Goal: Information Seeking & Learning: Learn about a topic

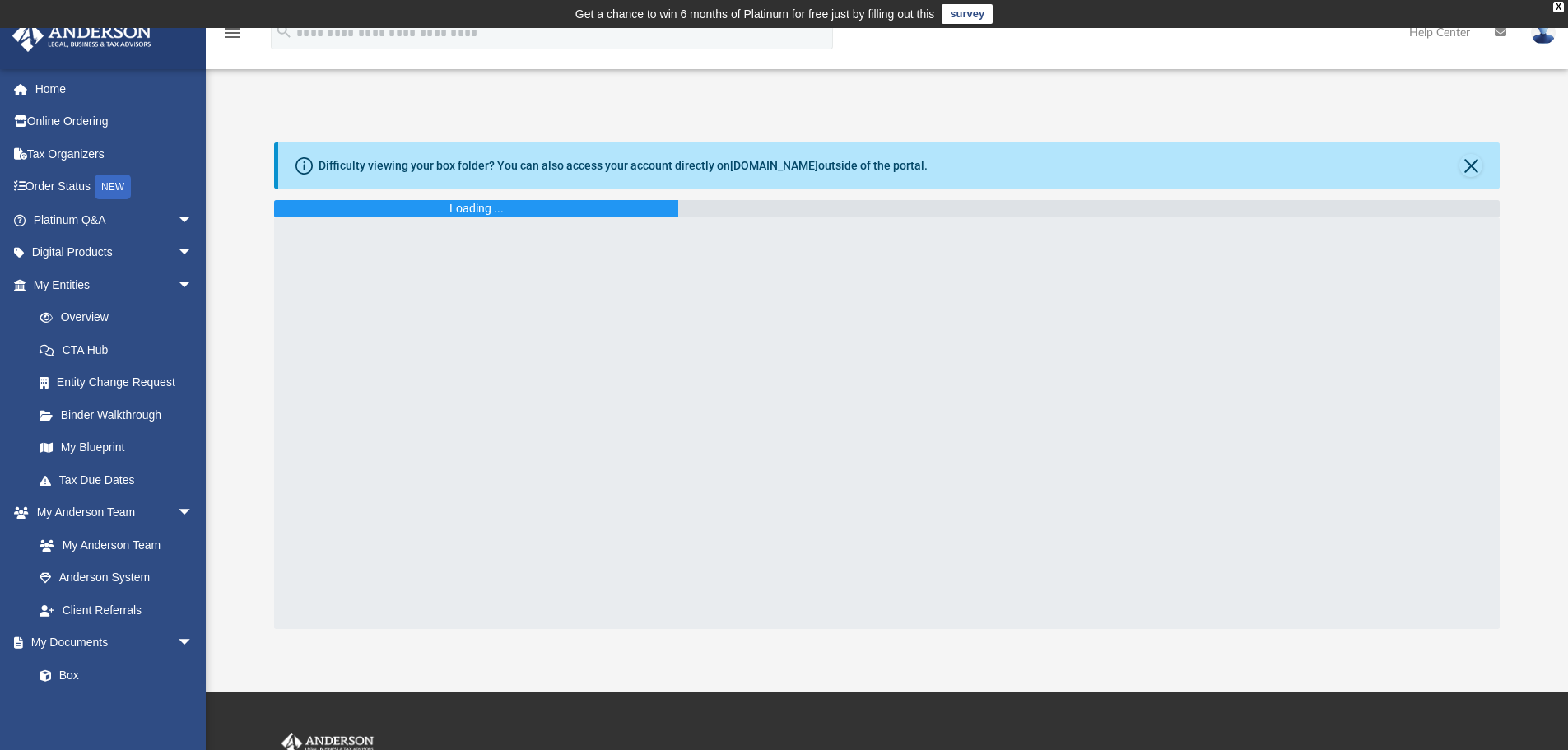
click at [1491, 34] on link at bounding box center [1500, 33] width 36 height 65
click at [1501, 33] on icon at bounding box center [1501, 32] width 12 height 12
click at [1474, 163] on button "Close" at bounding box center [1472, 166] width 23 height 23
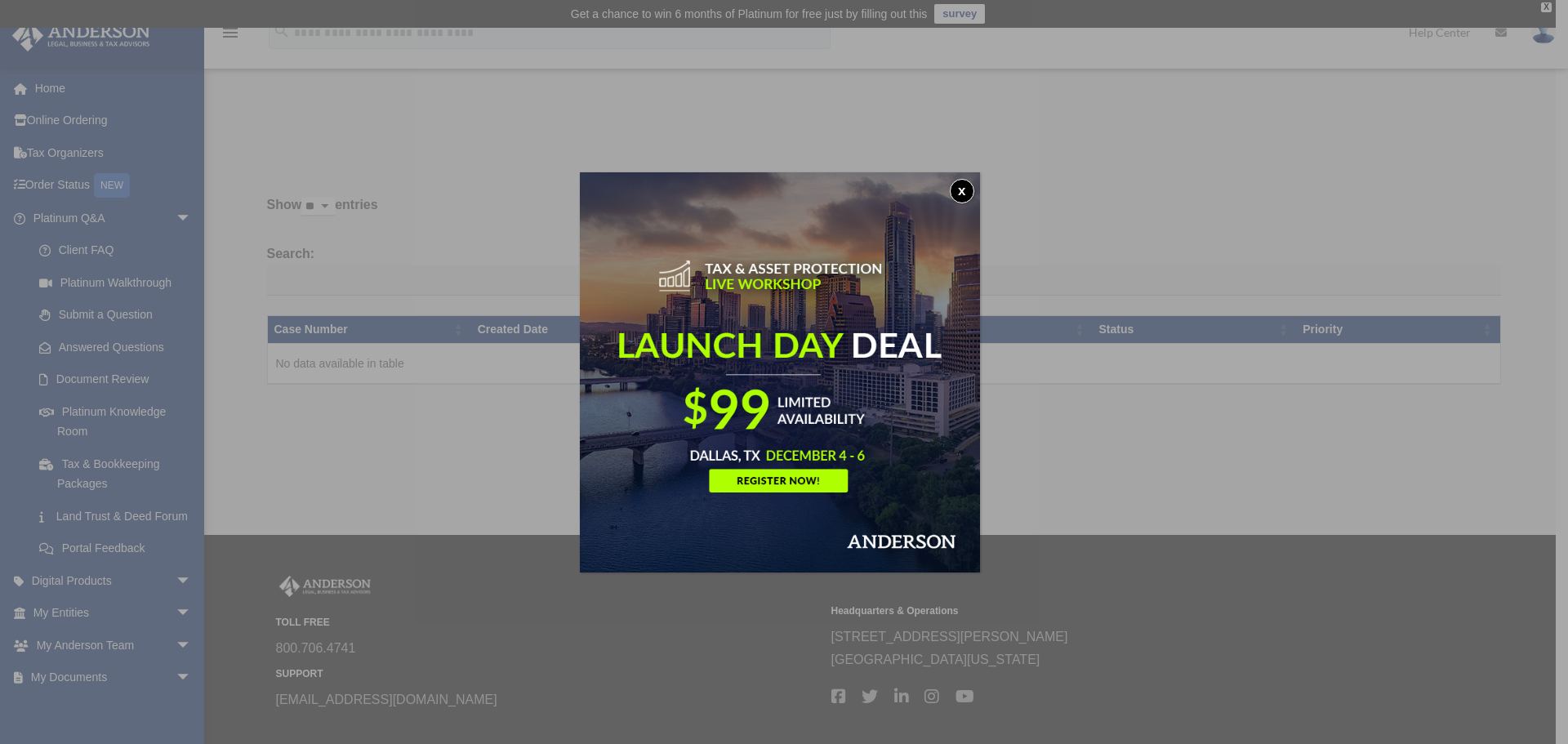
click at [969, 187] on button "x" at bounding box center [961, 190] width 24 height 24
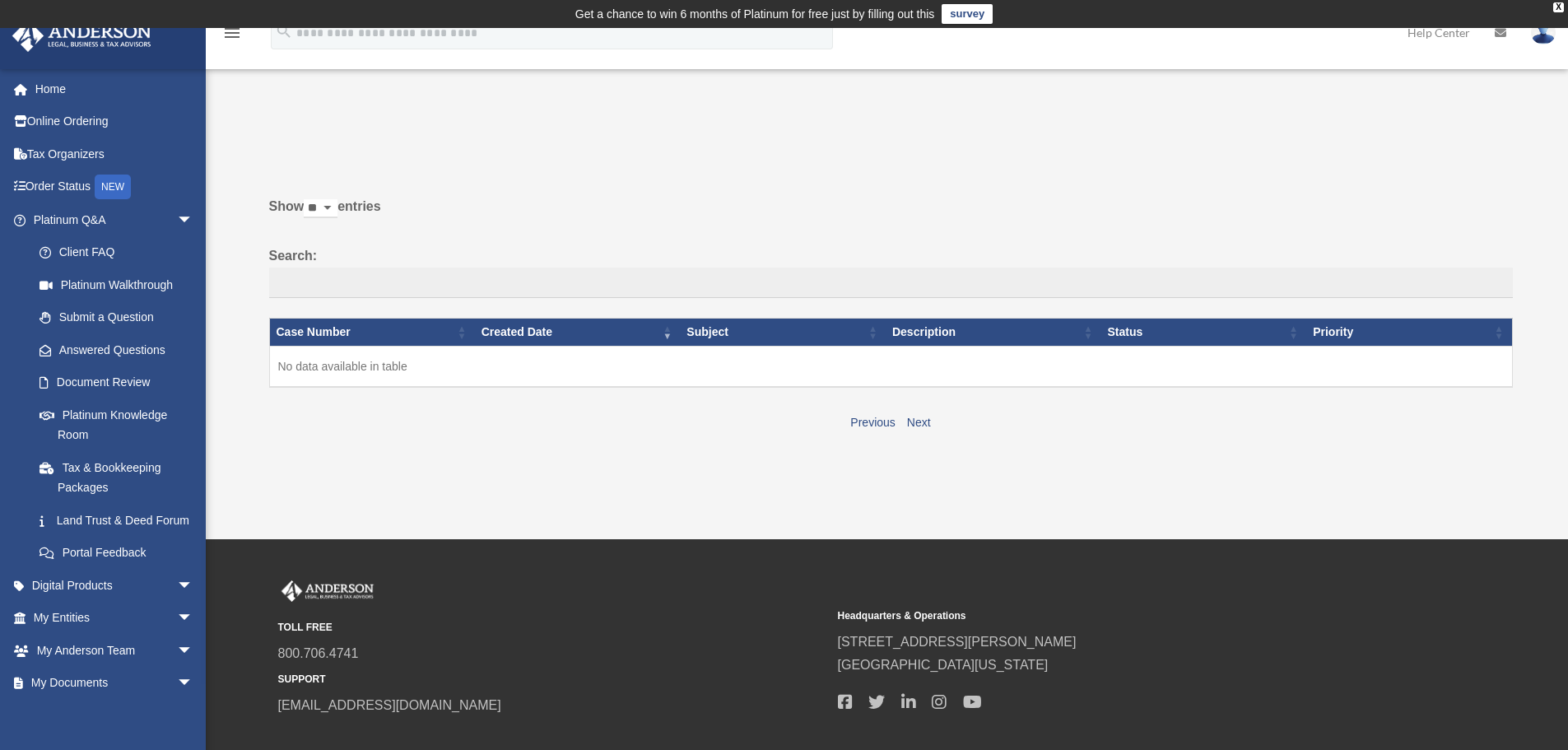
click at [1283, 70] on div "Past Questions & Answers koolrealty@gmail.com Sign Out koolrealty@gmail.com Hom…" at bounding box center [784, 283] width 1568 height 511
